Goal: Transaction & Acquisition: Purchase product/service

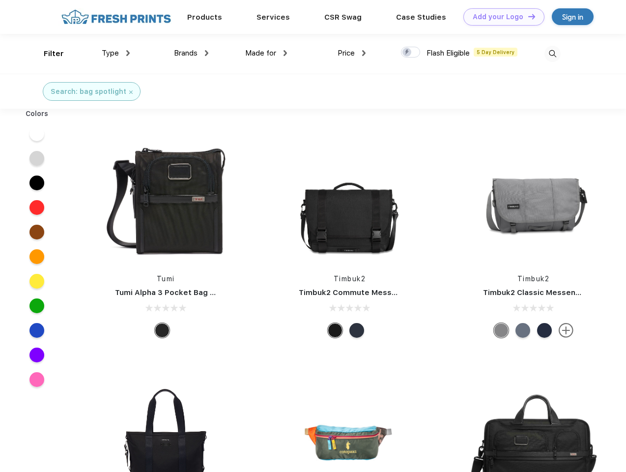
click at [500, 17] on link "Add your Logo Design Tool" at bounding box center [503, 16] width 81 height 17
click at [0, 0] on div "Design Tool" at bounding box center [0, 0] width 0 height 0
click at [527, 16] on link "Add your Logo Design Tool" at bounding box center [503, 16] width 81 height 17
click at [47, 54] on div "Filter" at bounding box center [54, 53] width 20 height 11
click at [116, 53] on span "Type" at bounding box center [110, 53] width 17 height 9
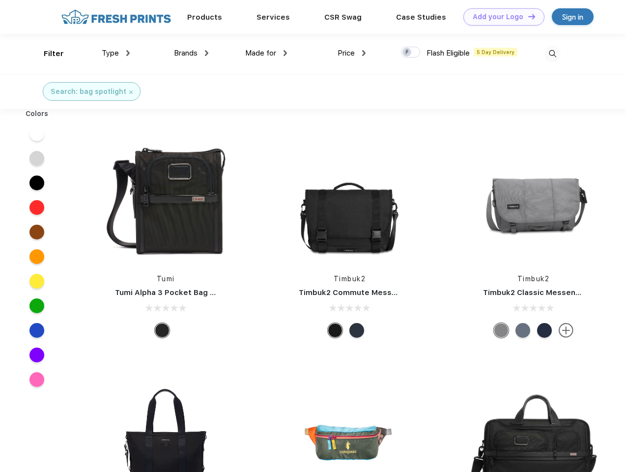
click at [191, 53] on span "Brands" at bounding box center [186, 53] width 24 height 9
click at [266, 53] on span "Made for" at bounding box center [260, 53] width 31 height 9
click at [352, 53] on span "Price" at bounding box center [346, 53] width 17 height 9
click at [411, 53] on div at bounding box center [410, 52] width 19 height 11
click at [407, 53] on input "checkbox" at bounding box center [404, 49] width 6 height 6
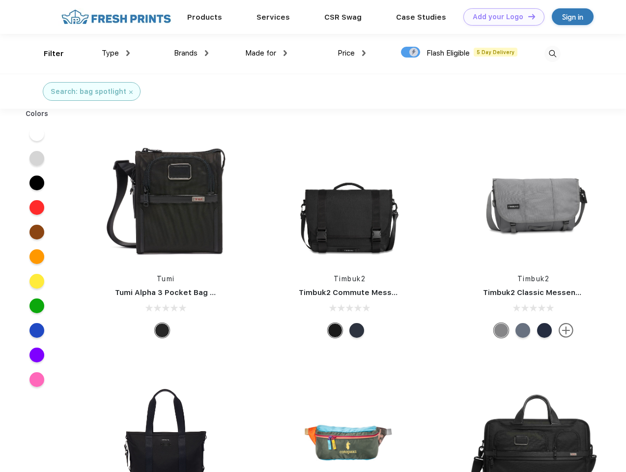
click at [552, 54] on img at bounding box center [552, 54] width 16 height 16
